Goal: Transaction & Acquisition: Purchase product/service

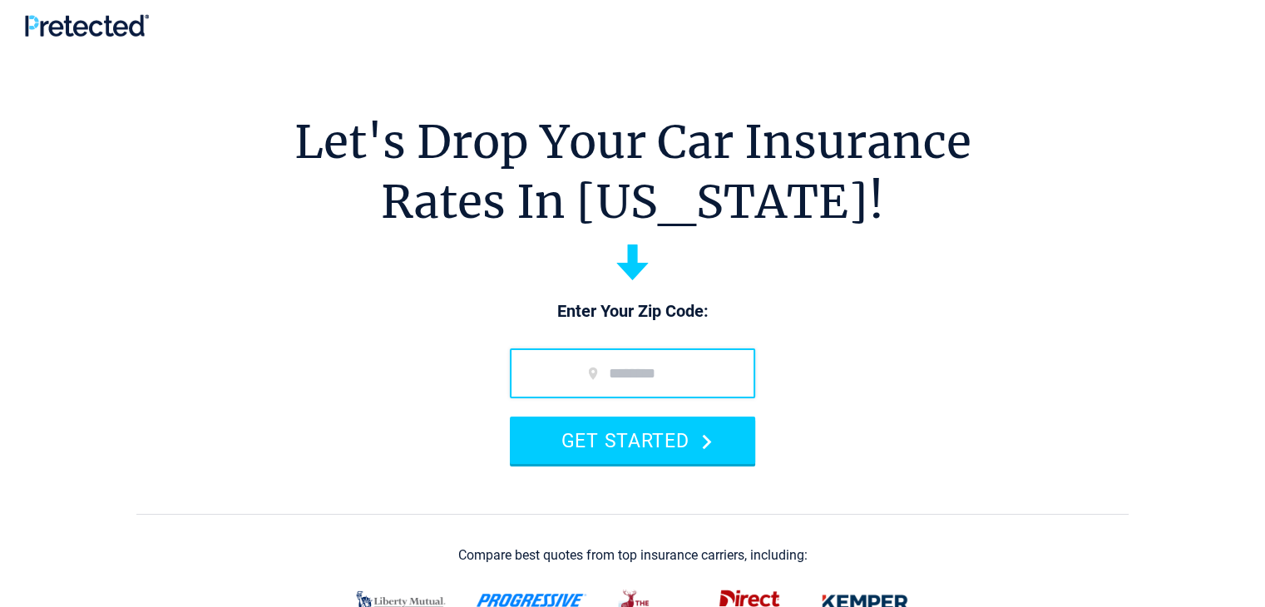
click at [647, 373] on input "zip code" at bounding box center [632, 373] width 245 height 50
type input "*****"
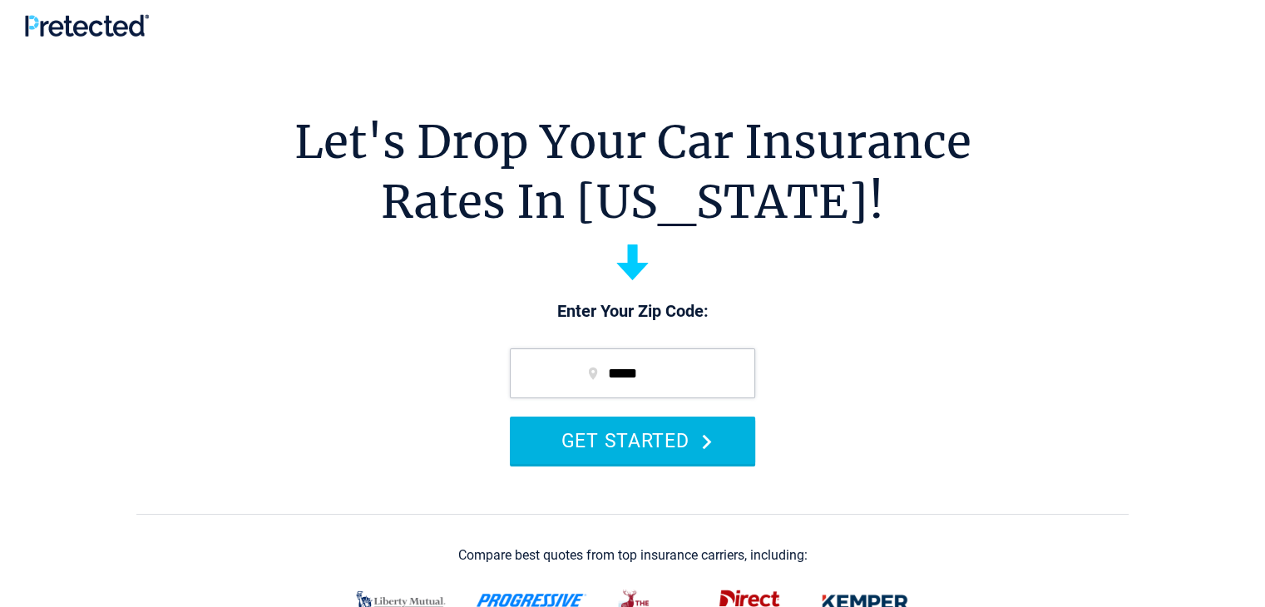
click at [639, 432] on button "GET STARTED" at bounding box center [632, 440] width 245 height 47
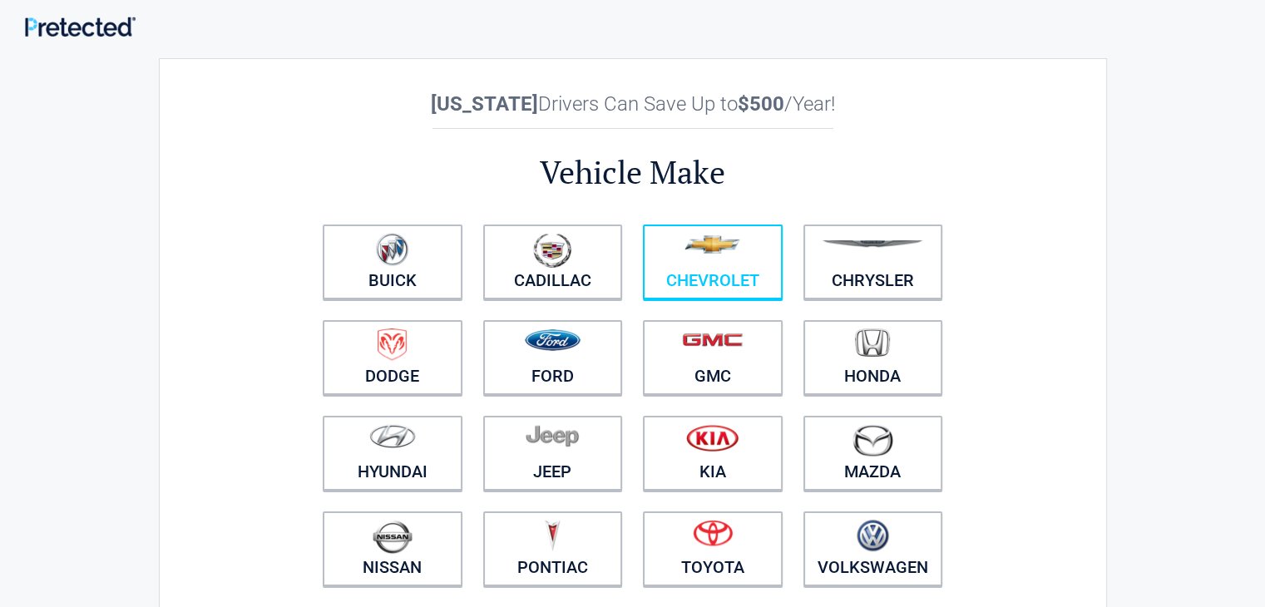
click at [695, 276] on link "Chevrolet" at bounding box center [713, 261] width 140 height 75
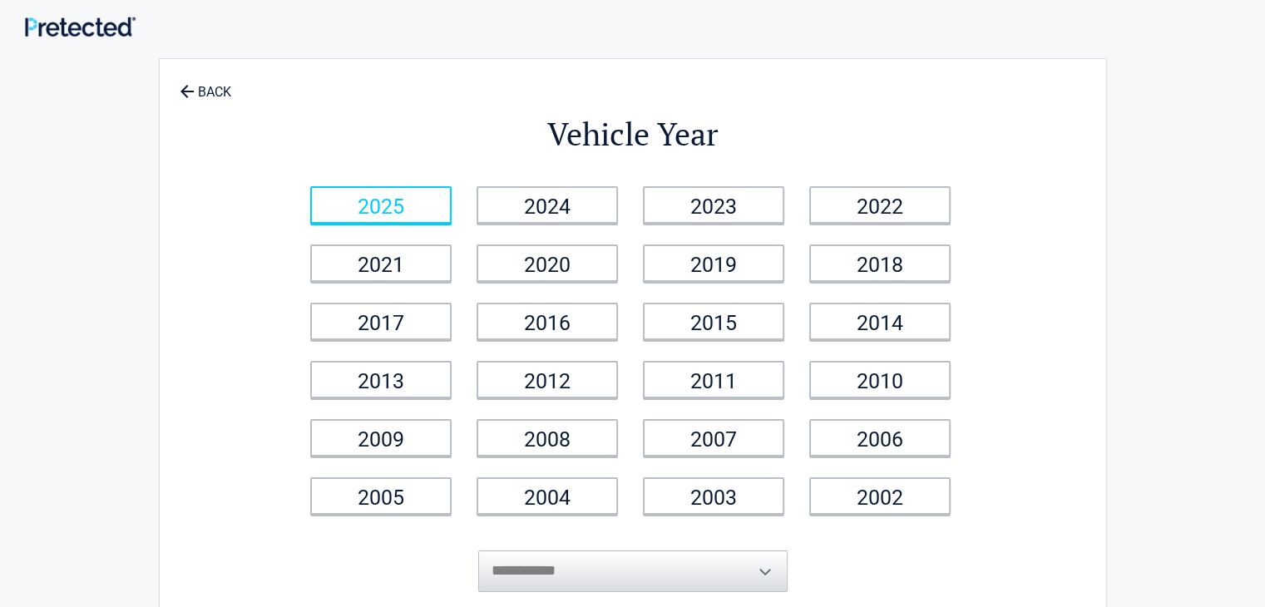
click at [412, 195] on link "2025" at bounding box center [380, 204] width 141 height 37
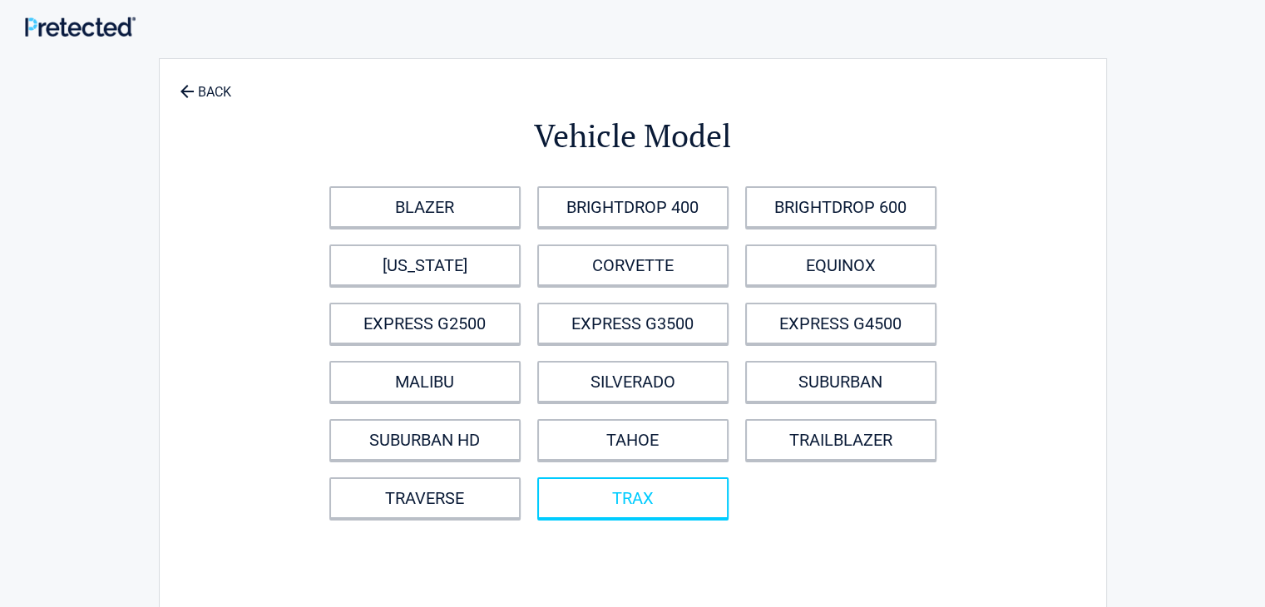
click at [675, 500] on link "TRAX" at bounding box center [632, 498] width 191 height 42
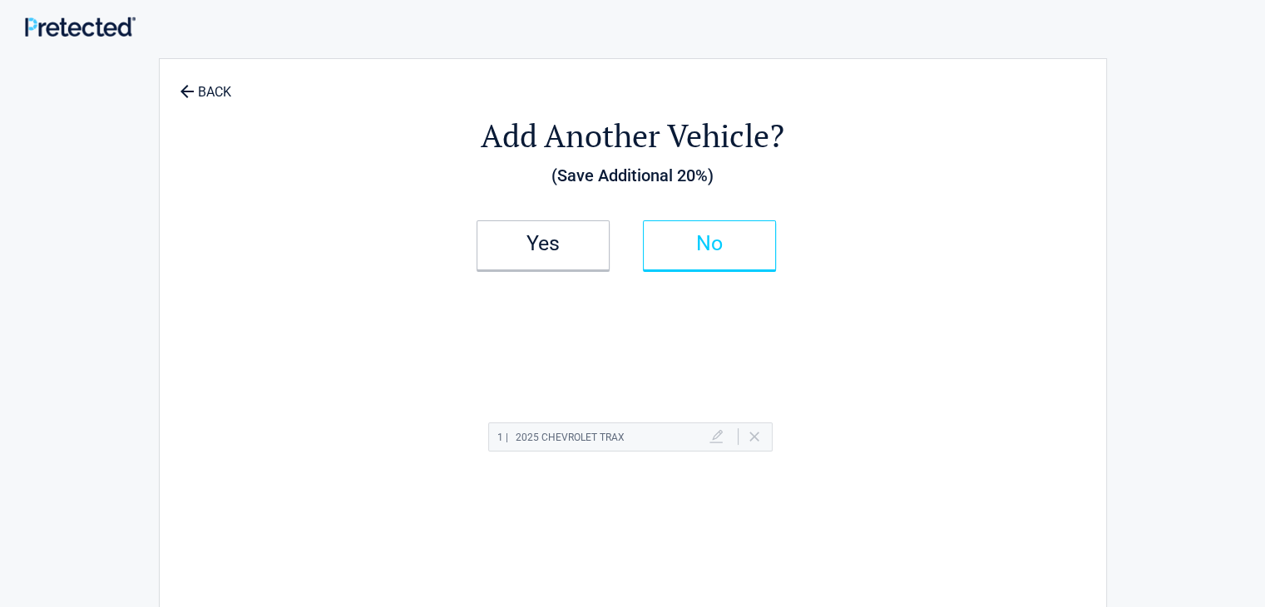
click at [673, 240] on h2 "No" at bounding box center [709, 244] width 98 height 12
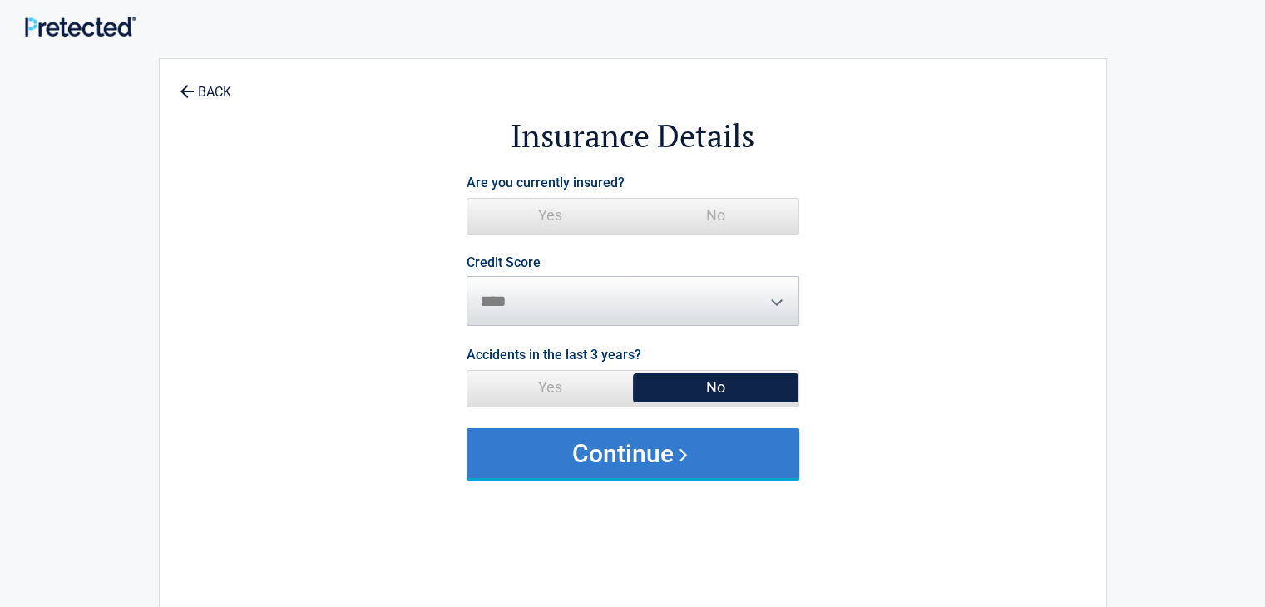
click at [659, 448] on button "Continue" at bounding box center [632, 453] width 333 height 50
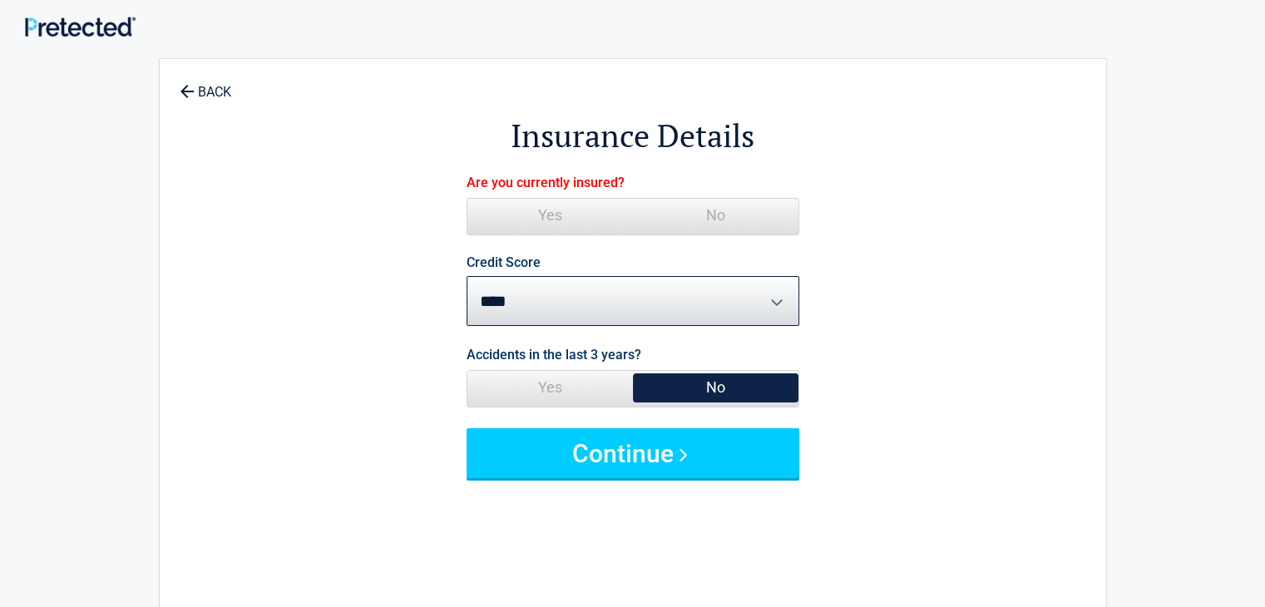
click at [579, 216] on span "Yes" at bounding box center [549, 215] width 165 height 33
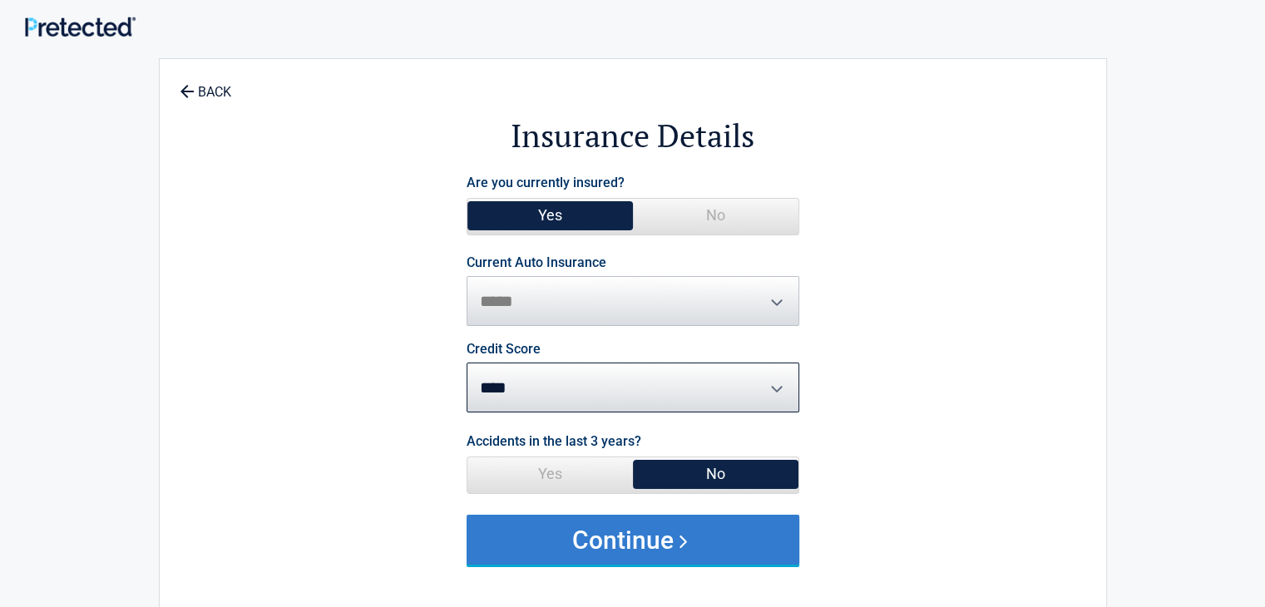
click at [639, 546] on button "Continue" at bounding box center [632, 540] width 333 height 50
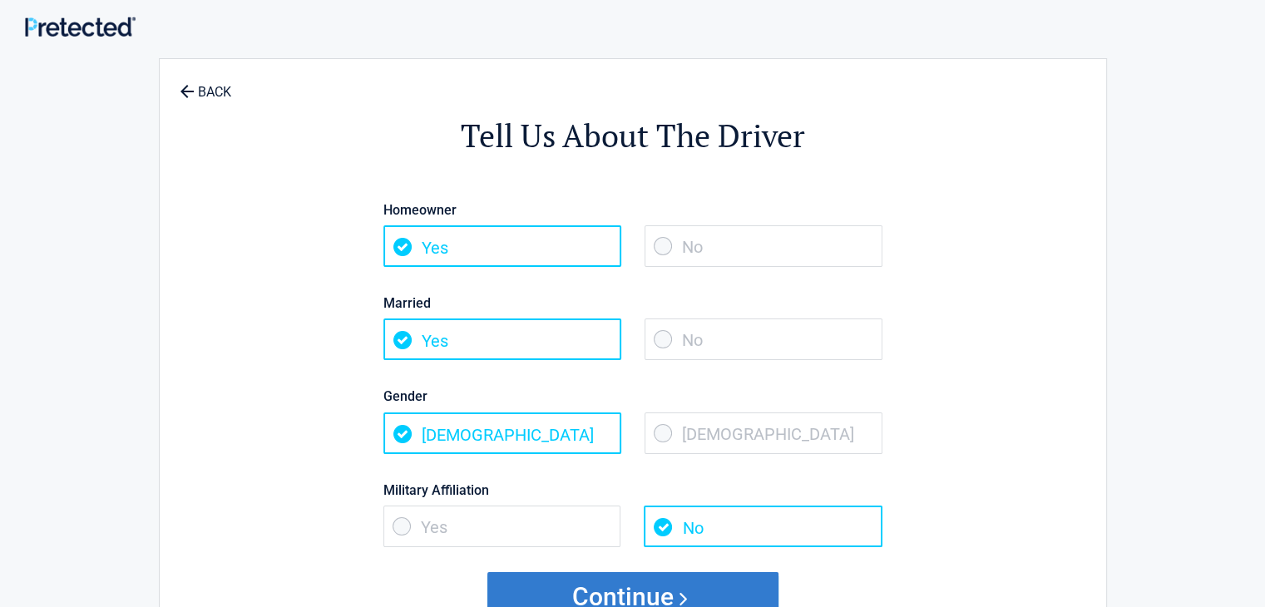
click at [634, 598] on button "Continue" at bounding box center [632, 597] width 291 height 50
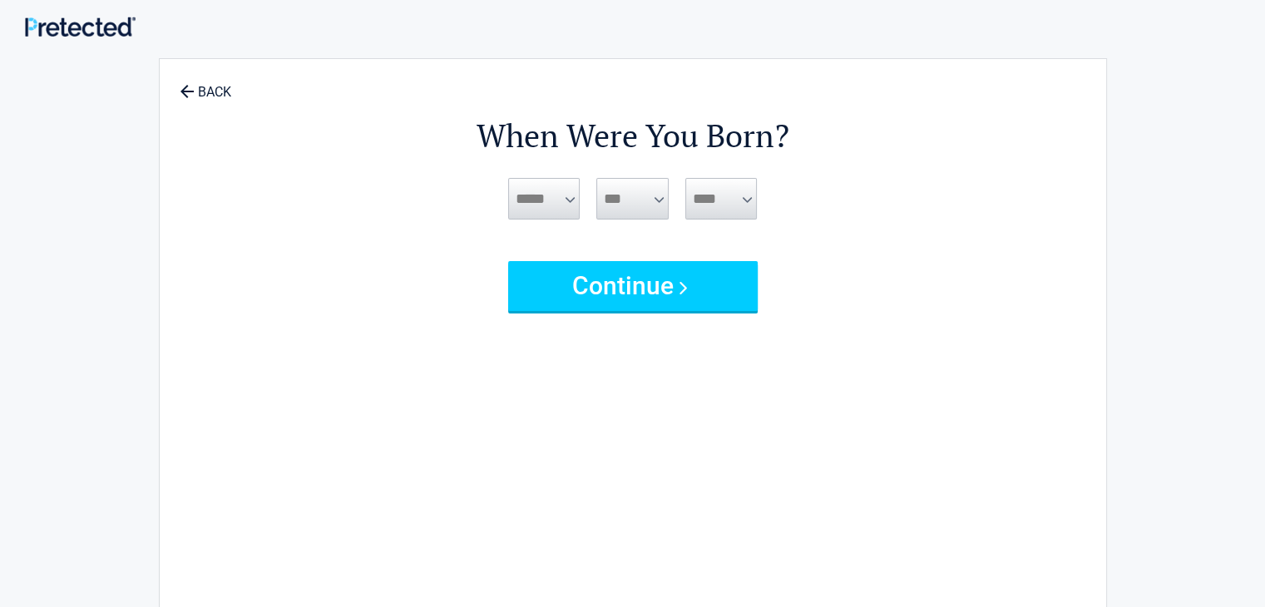
drag, startPoint x: 634, startPoint y: 598, endPoint x: 314, endPoint y: -50, distance: 722.5
